Goal: Find specific page/section: Find specific page/section

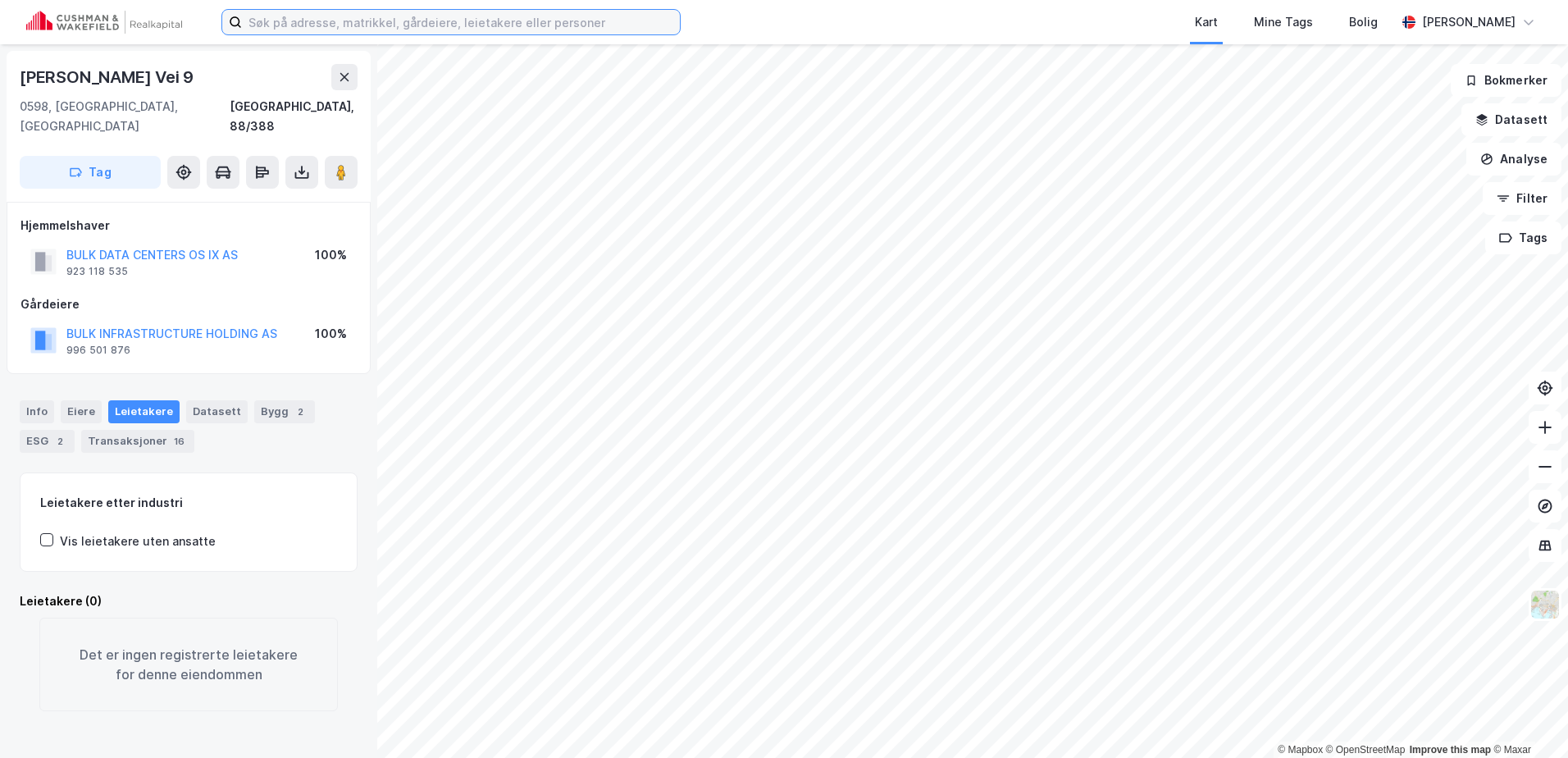
click at [401, 22] on input at bounding box center [461, 22] width 438 height 24
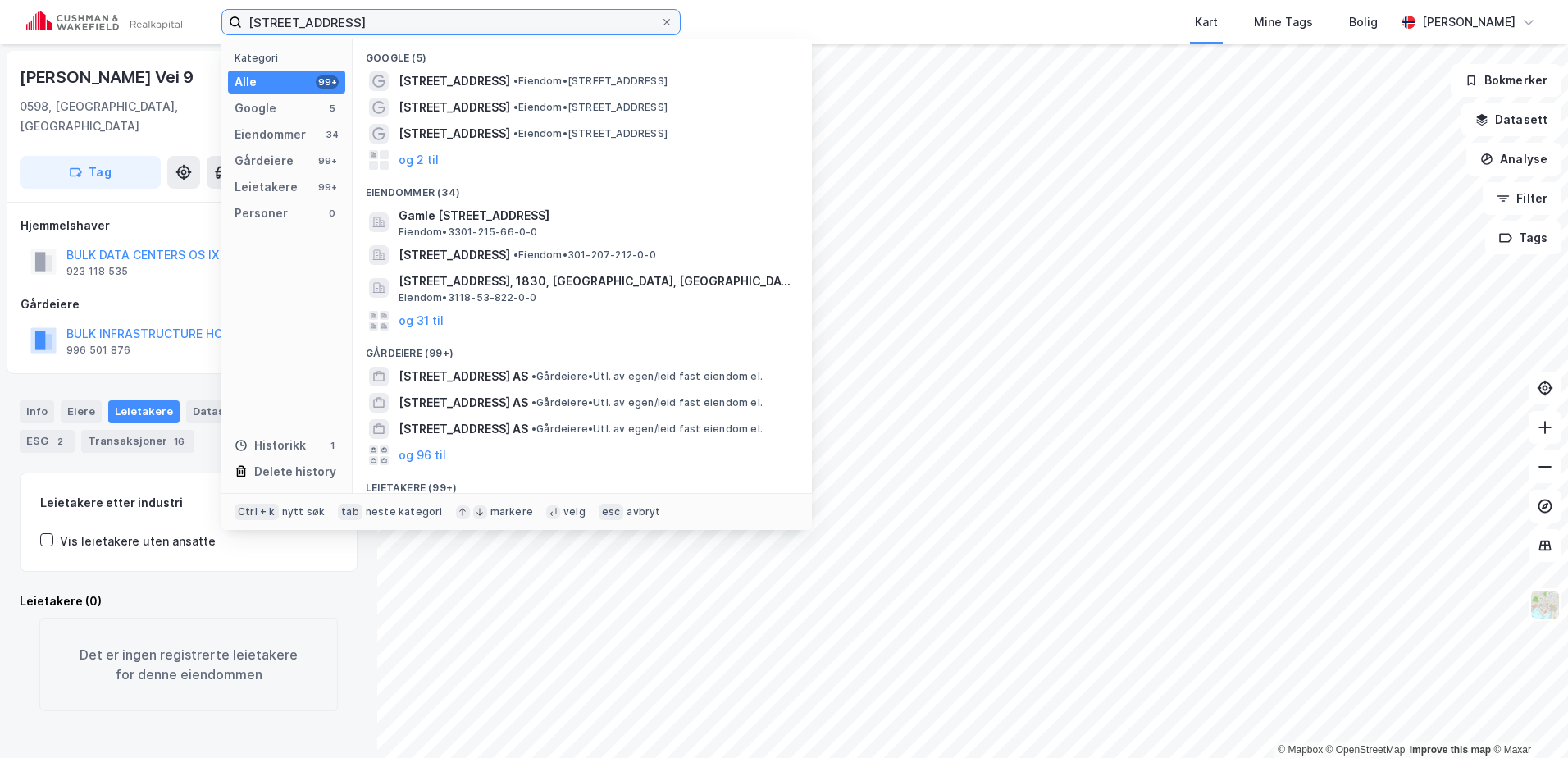
click at [352, 19] on input "[STREET_ADDRESS]" at bounding box center [451, 22] width 418 height 24
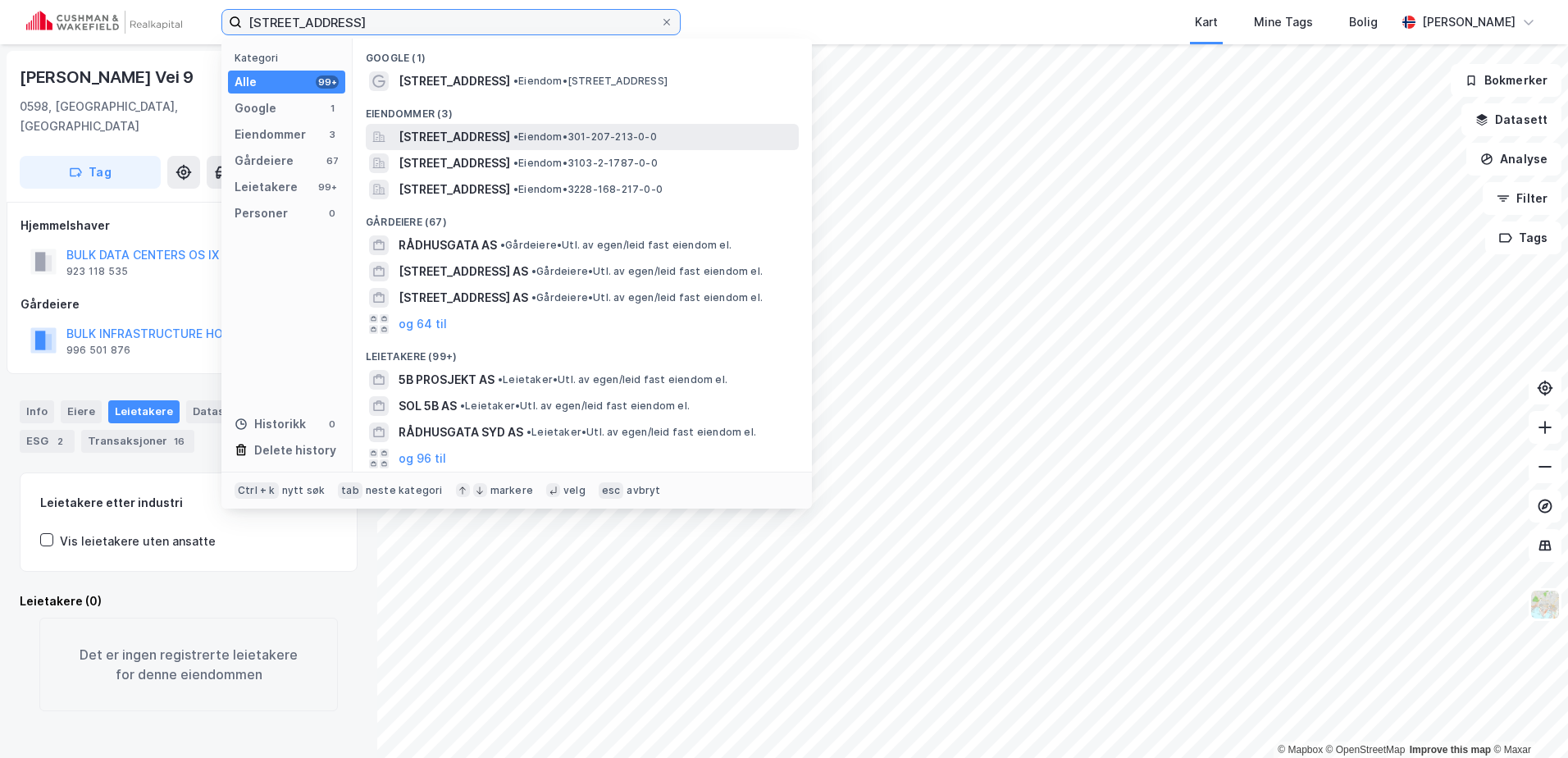
type input "[STREET_ADDRESS]"
click at [438, 135] on span "[STREET_ADDRESS]" at bounding box center [454, 137] width 111 height 20
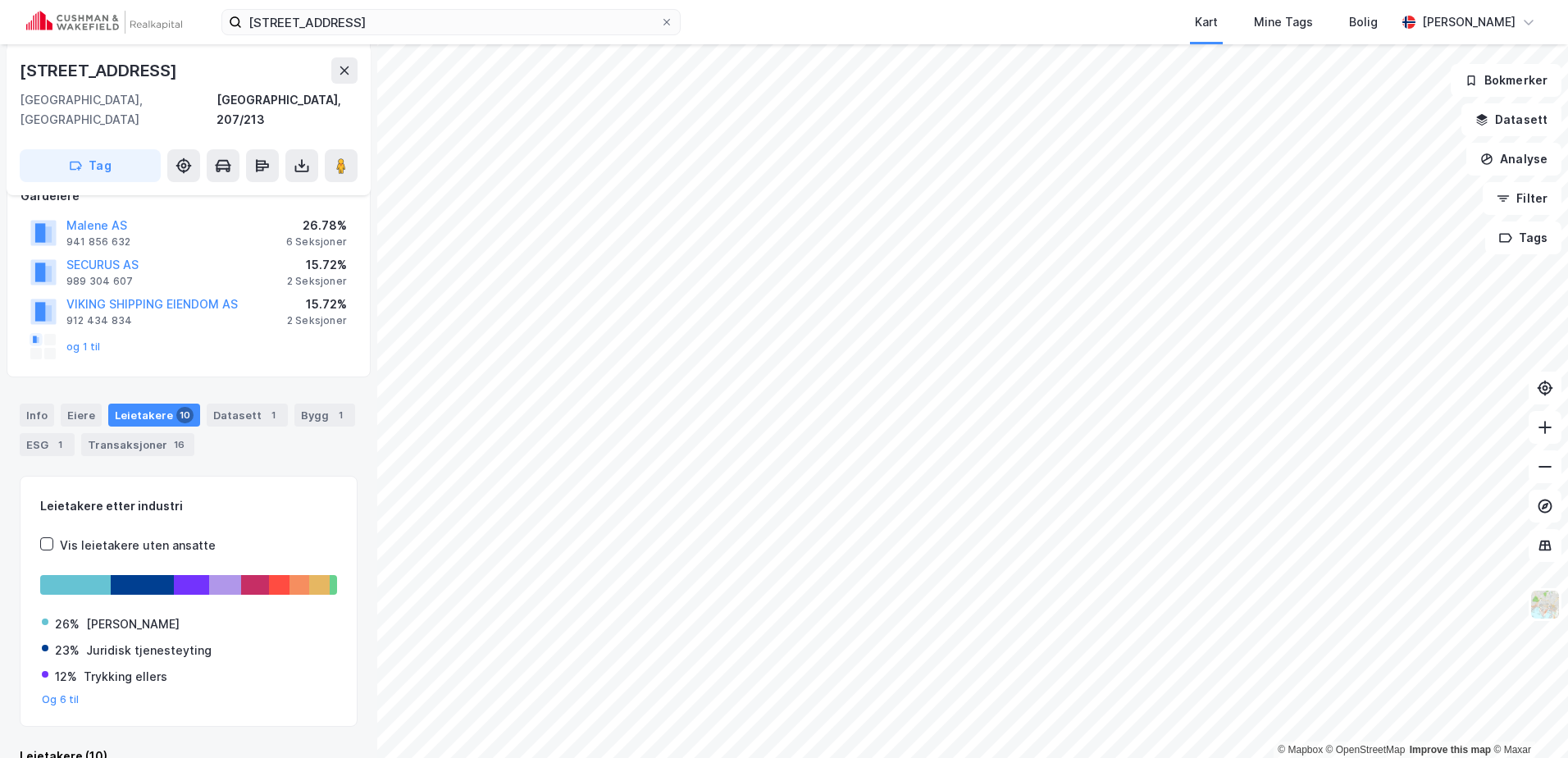
scroll to position [152, 0]
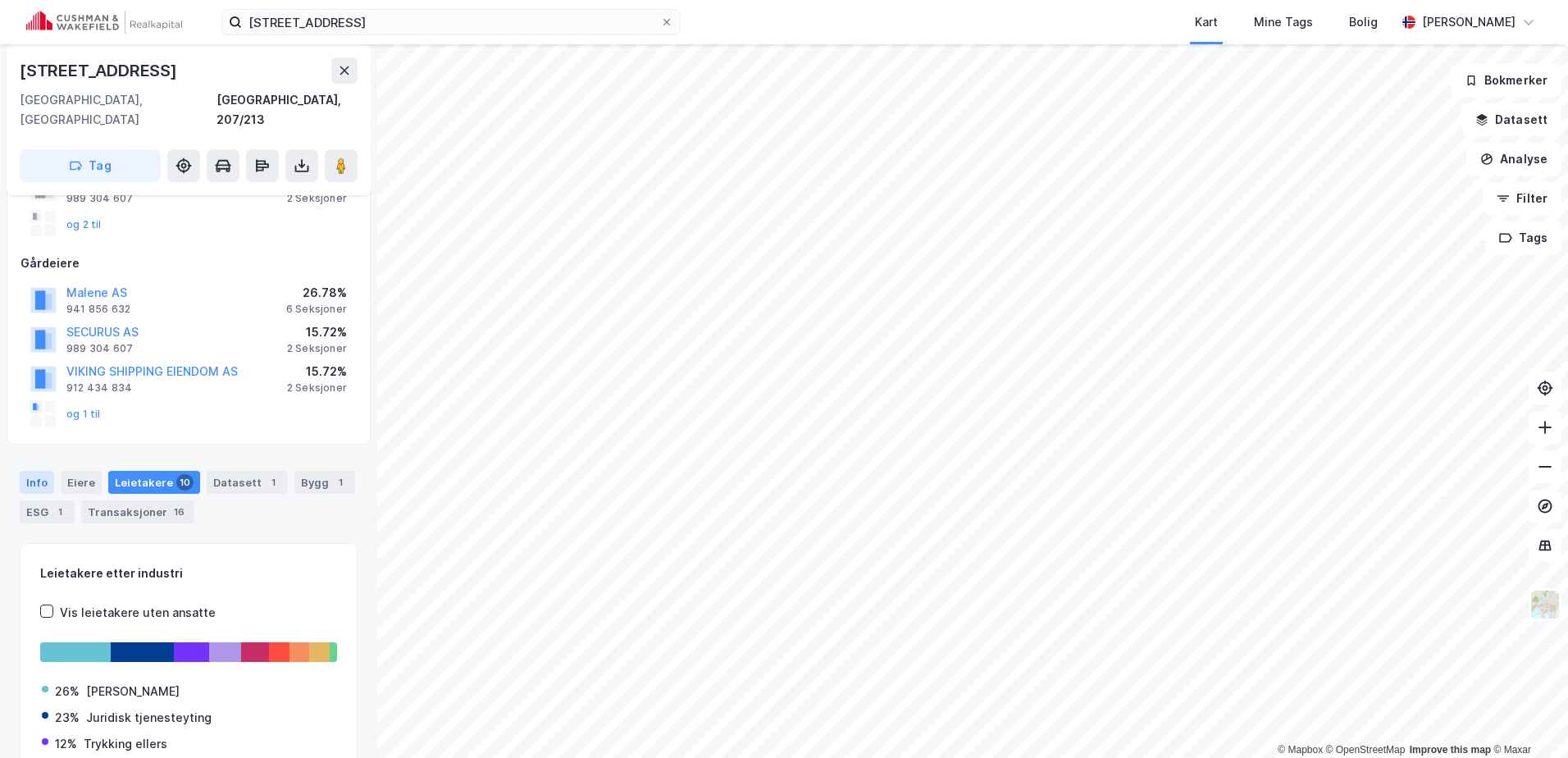
click at [34, 471] on div "Info" at bounding box center [37, 483] width 34 height 23
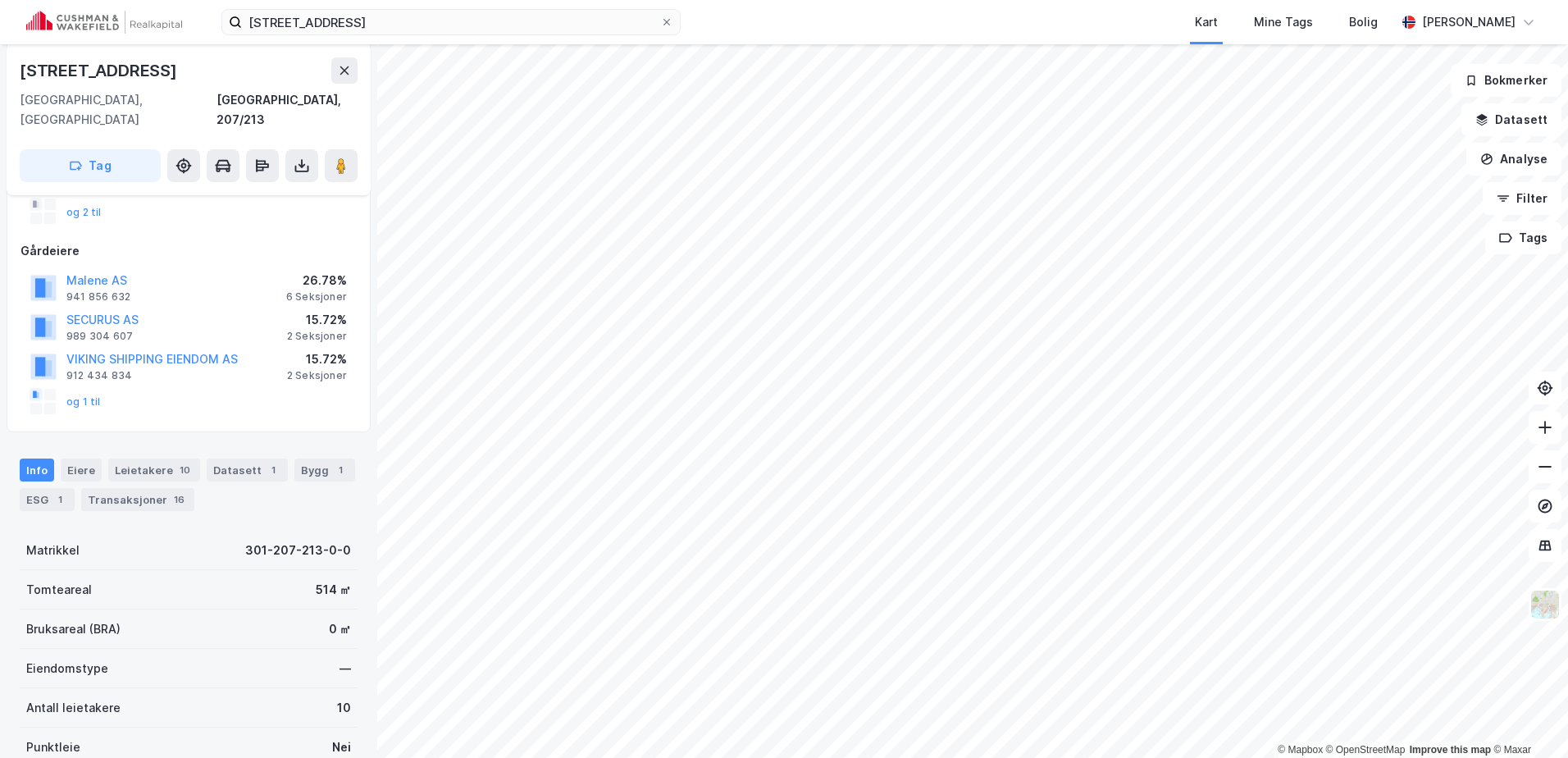
scroll to position [162, 0]
click at [231, 460] on div "Datasett 1" at bounding box center [247, 472] width 81 height 23
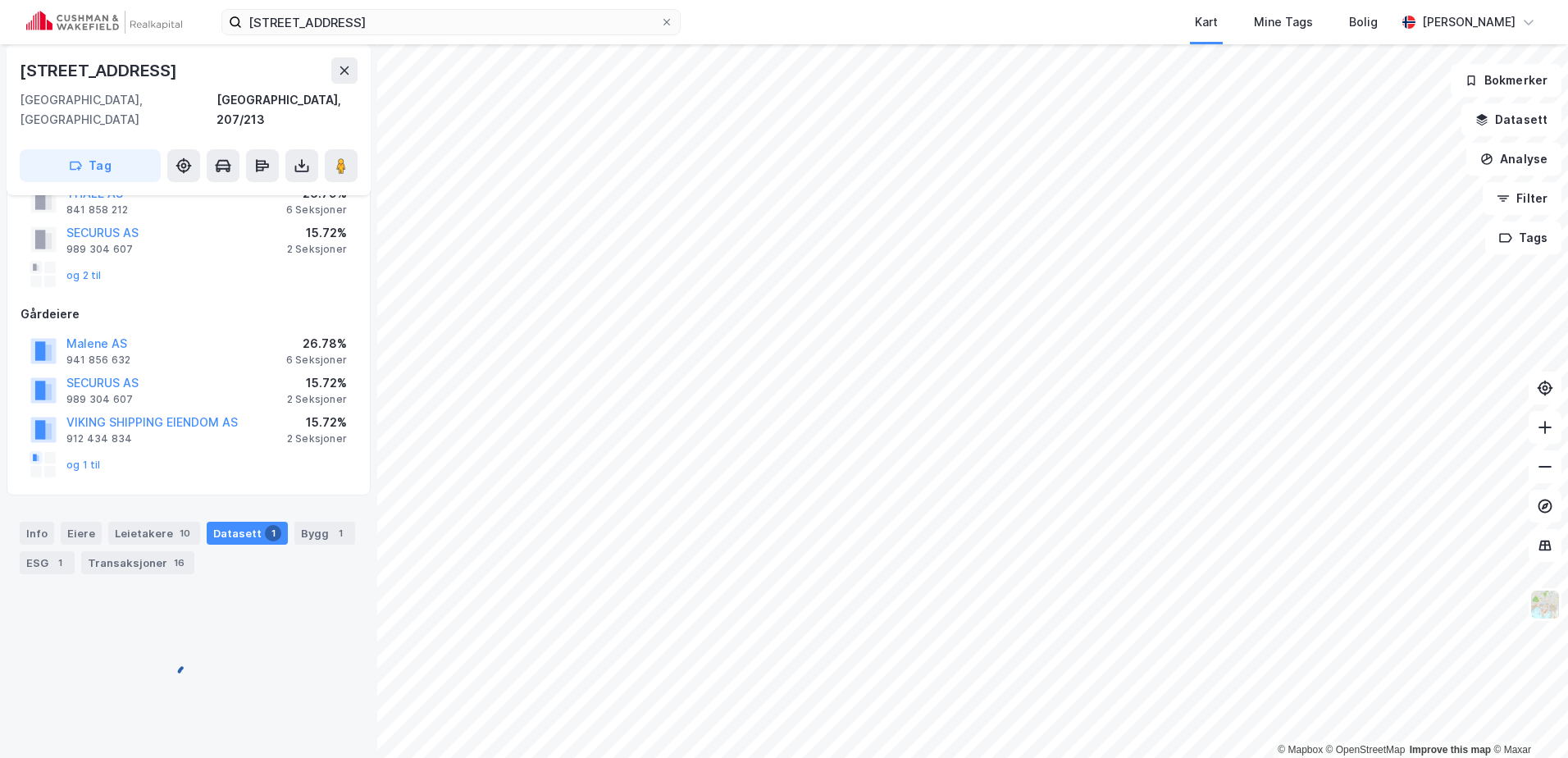
scroll to position [4, 0]
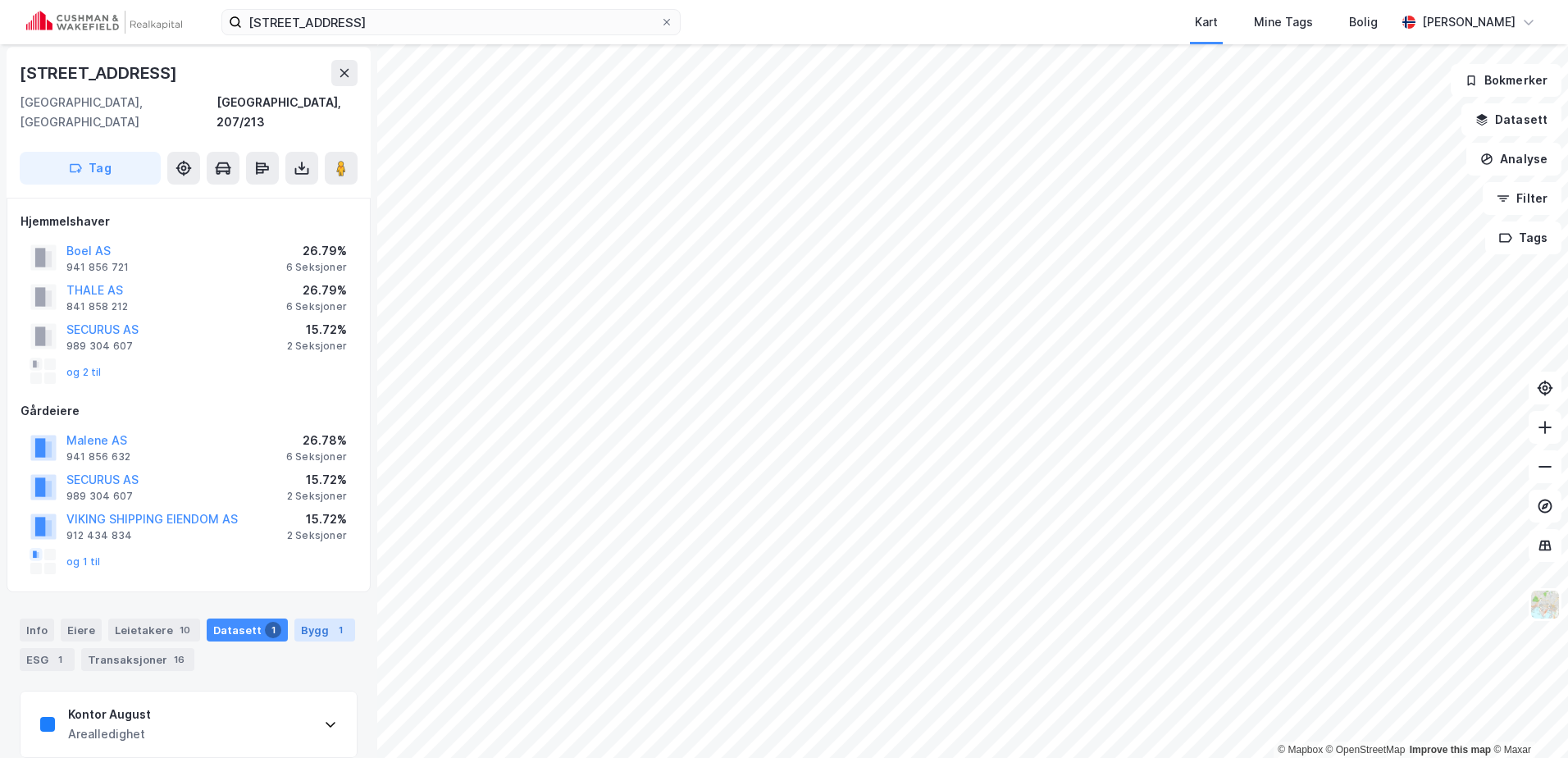
click at [308, 618] on div "Bygg 1" at bounding box center [325, 630] width 61 height 23
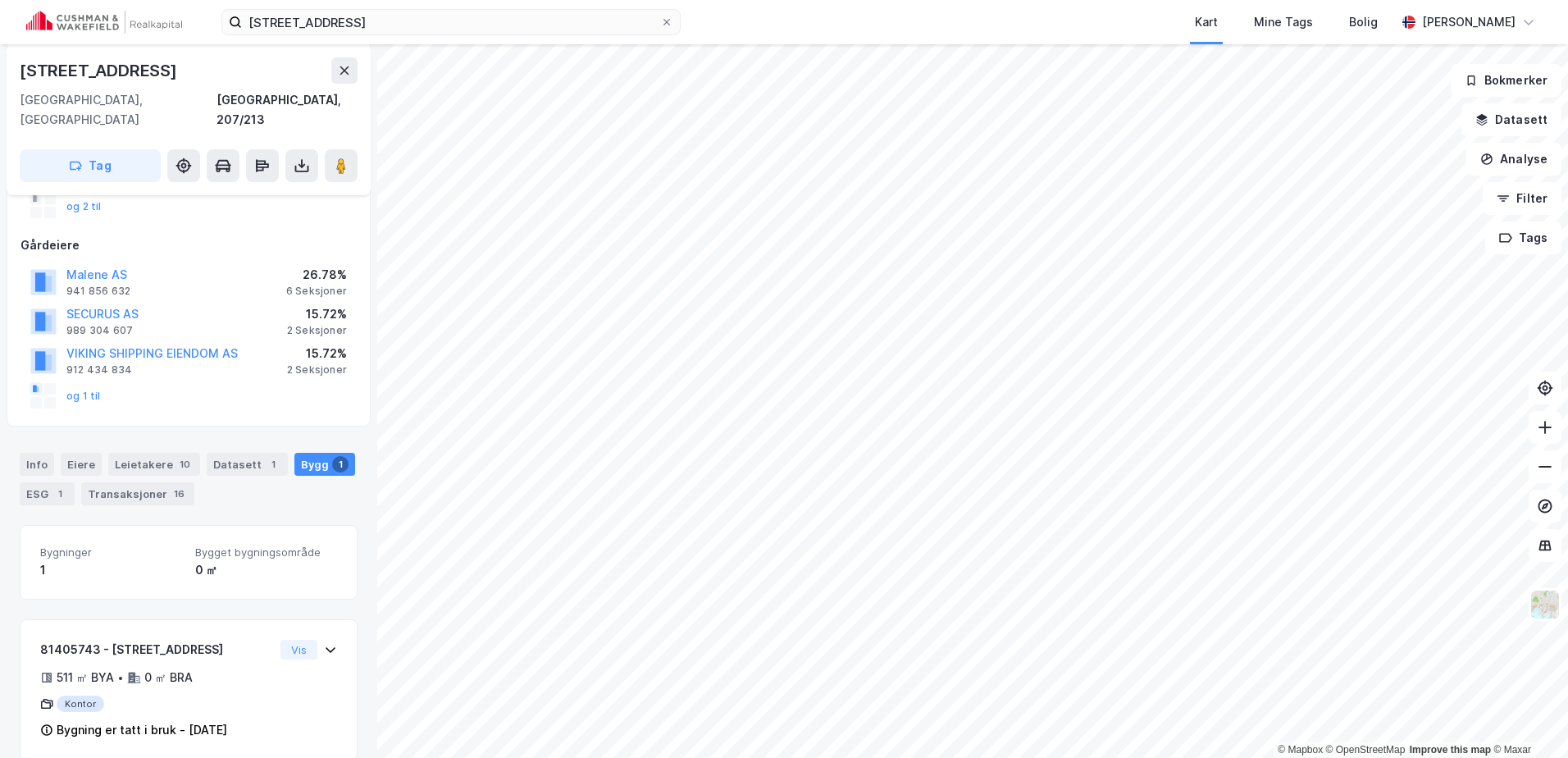
scroll to position [172, 0]
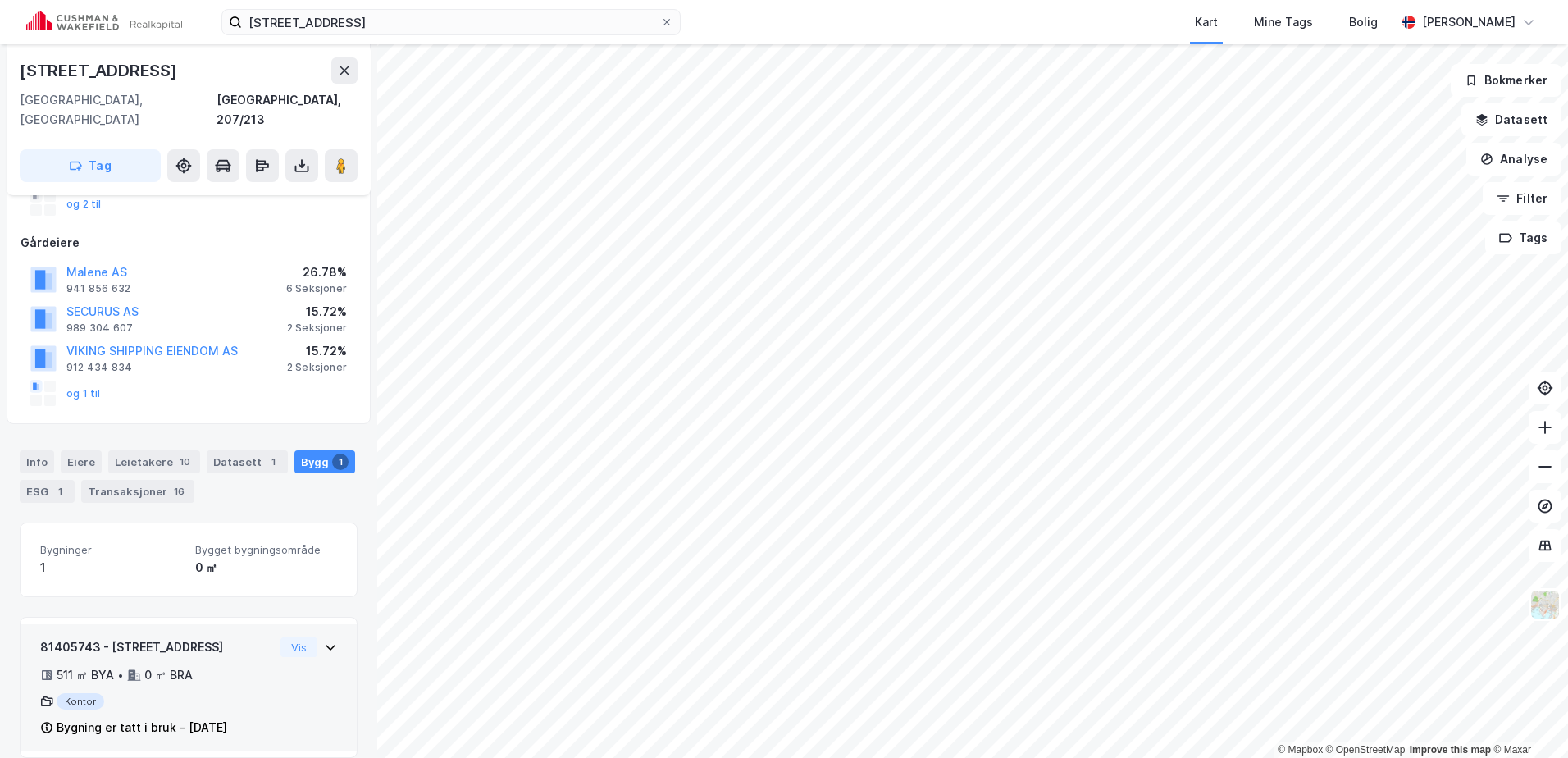
click at [326, 645] on icon at bounding box center [330, 648] width 10 height 5
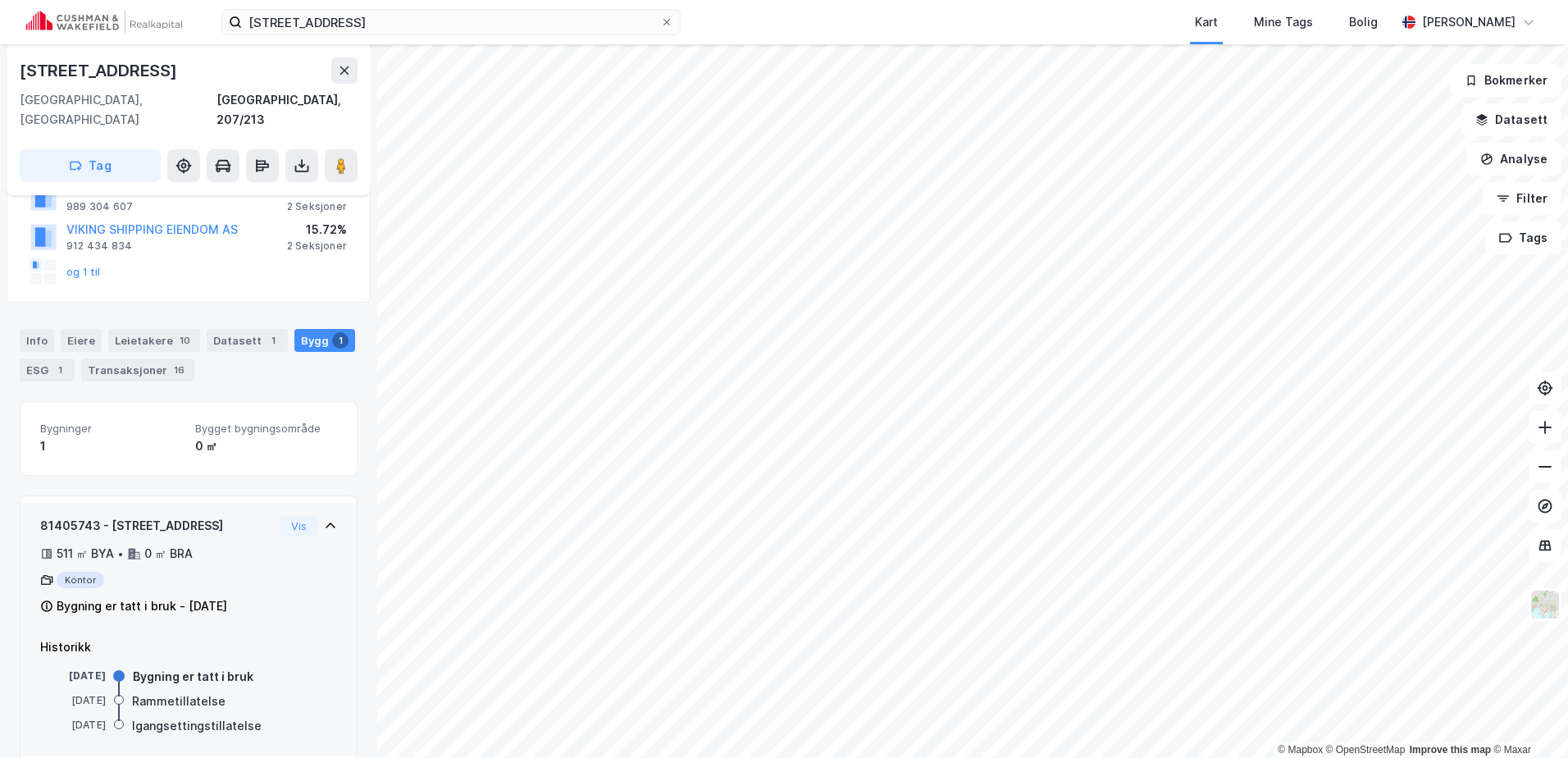
scroll to position [299, 0]
